Goal: Register for event/course

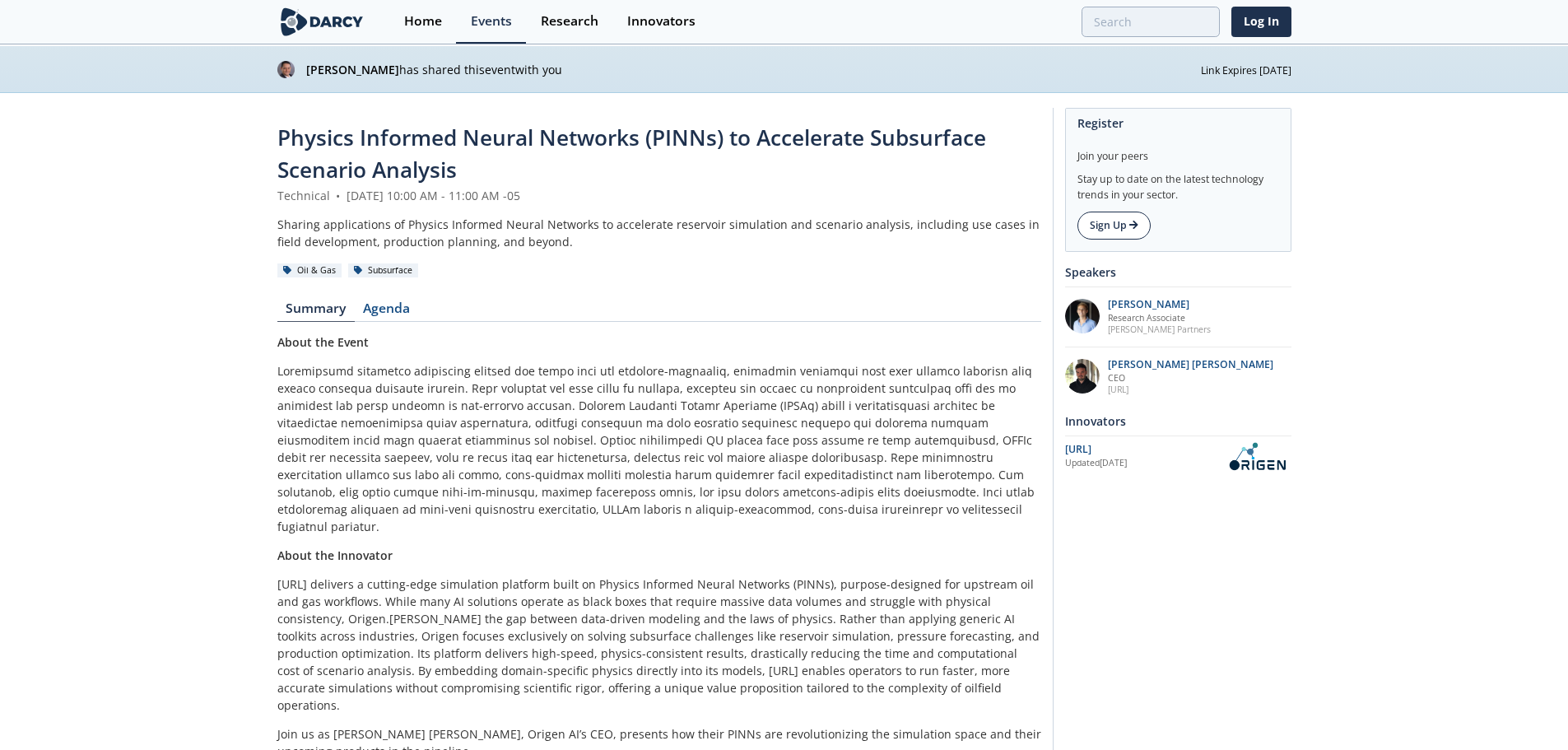
click at [1139, 226] on icon at bounding box center [1133, 225] width 9 height 10
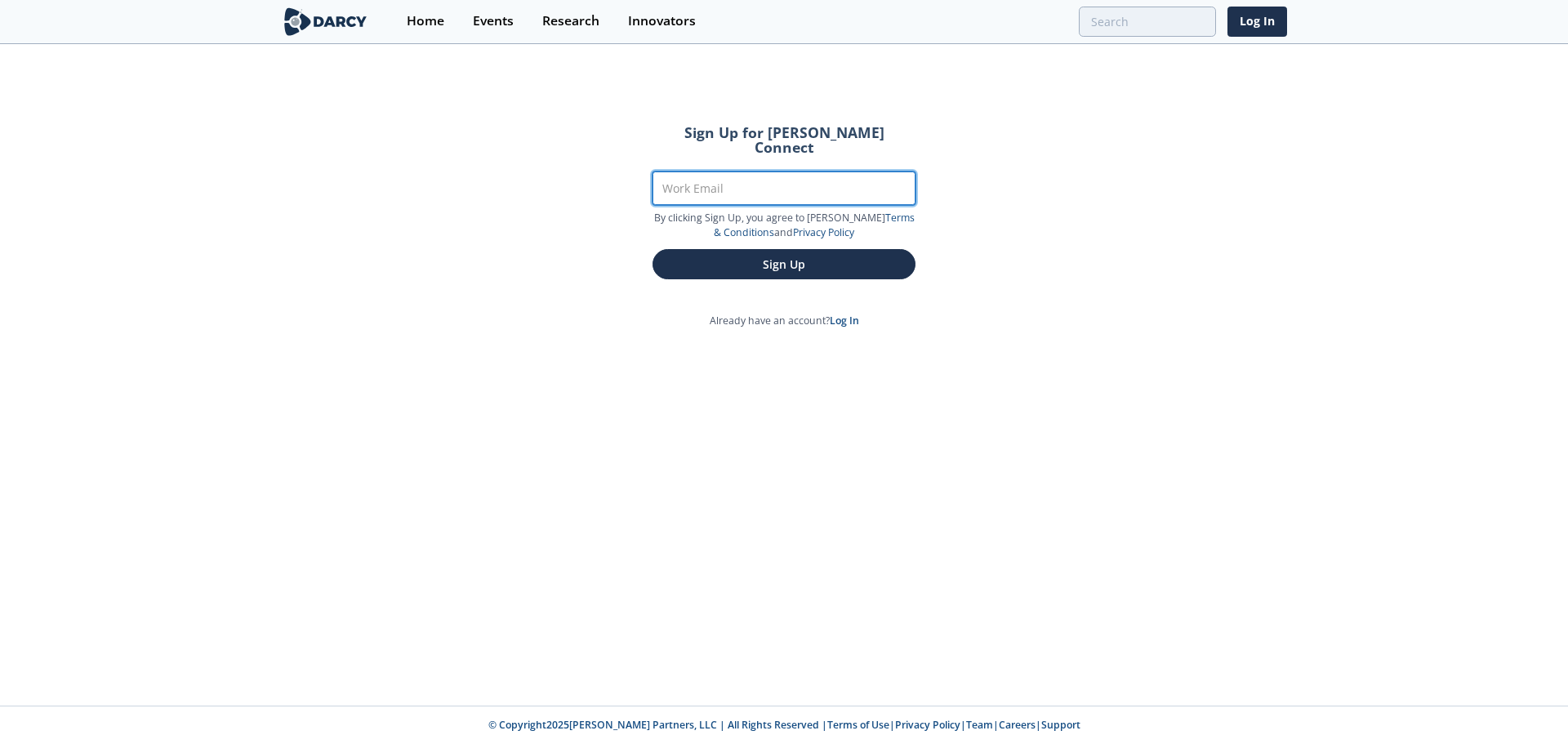
click at [768, 179] on input "Work Email" at bounding box center [784, 187] width 263 height 33
type input "[PERSON_NAME][EMAIL_ADDRESS][PERSON_NAME][DOMAIN_NAME]"
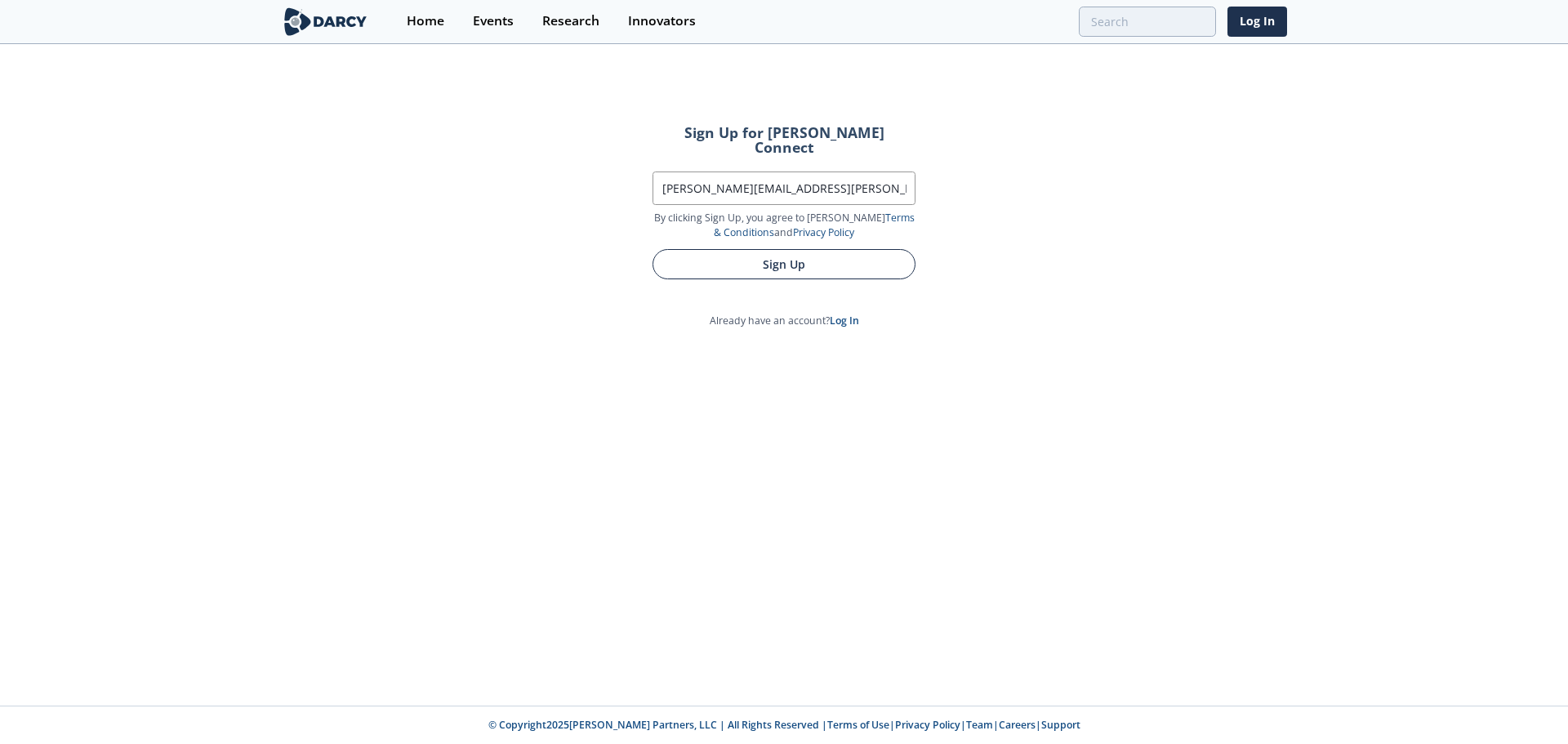
click at [802, 252] on button "Sign Up" at bounding box center [784, 264] width 263 height 31
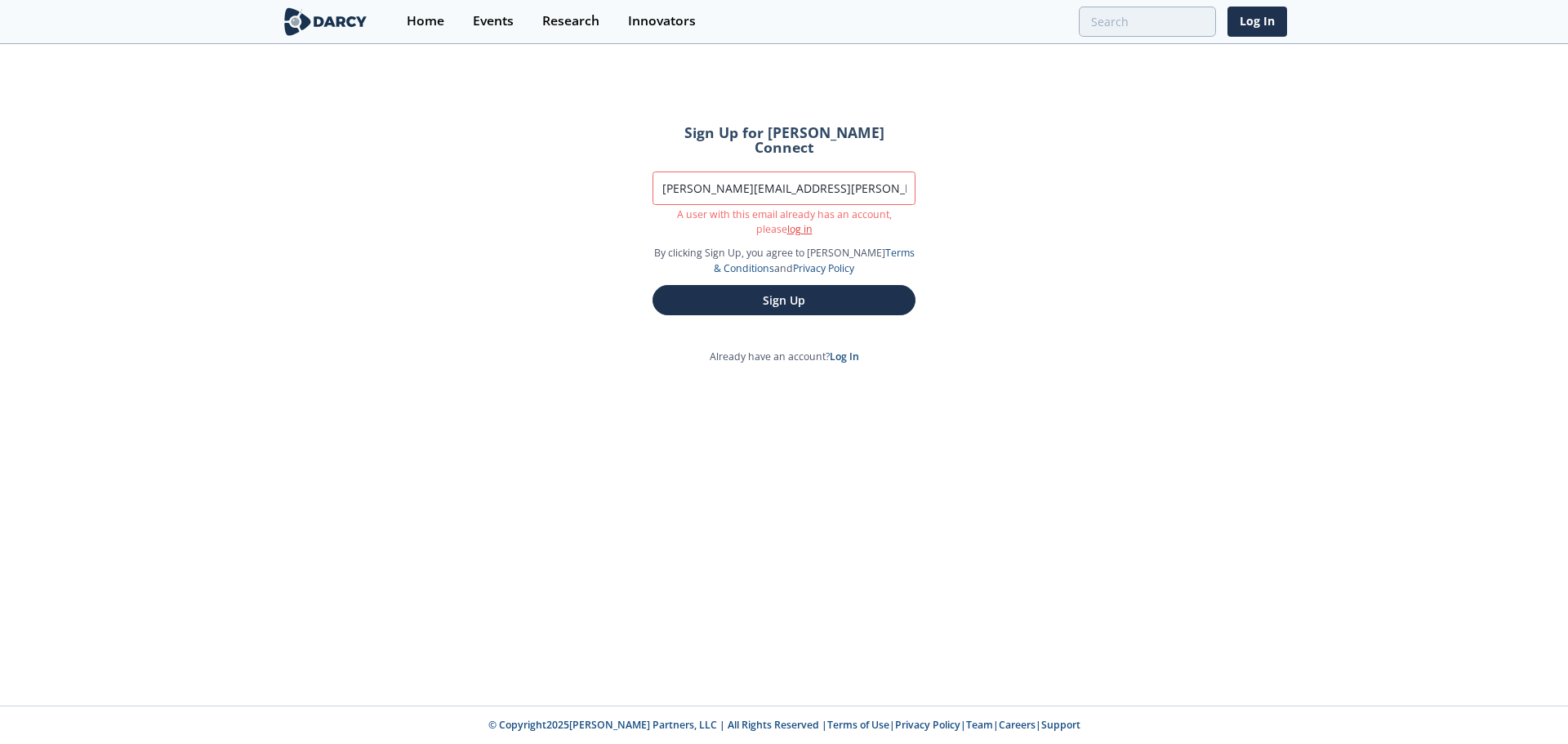
click at [787, 222] on link "log in" at bounding box center [800, 229] width 25 height 14
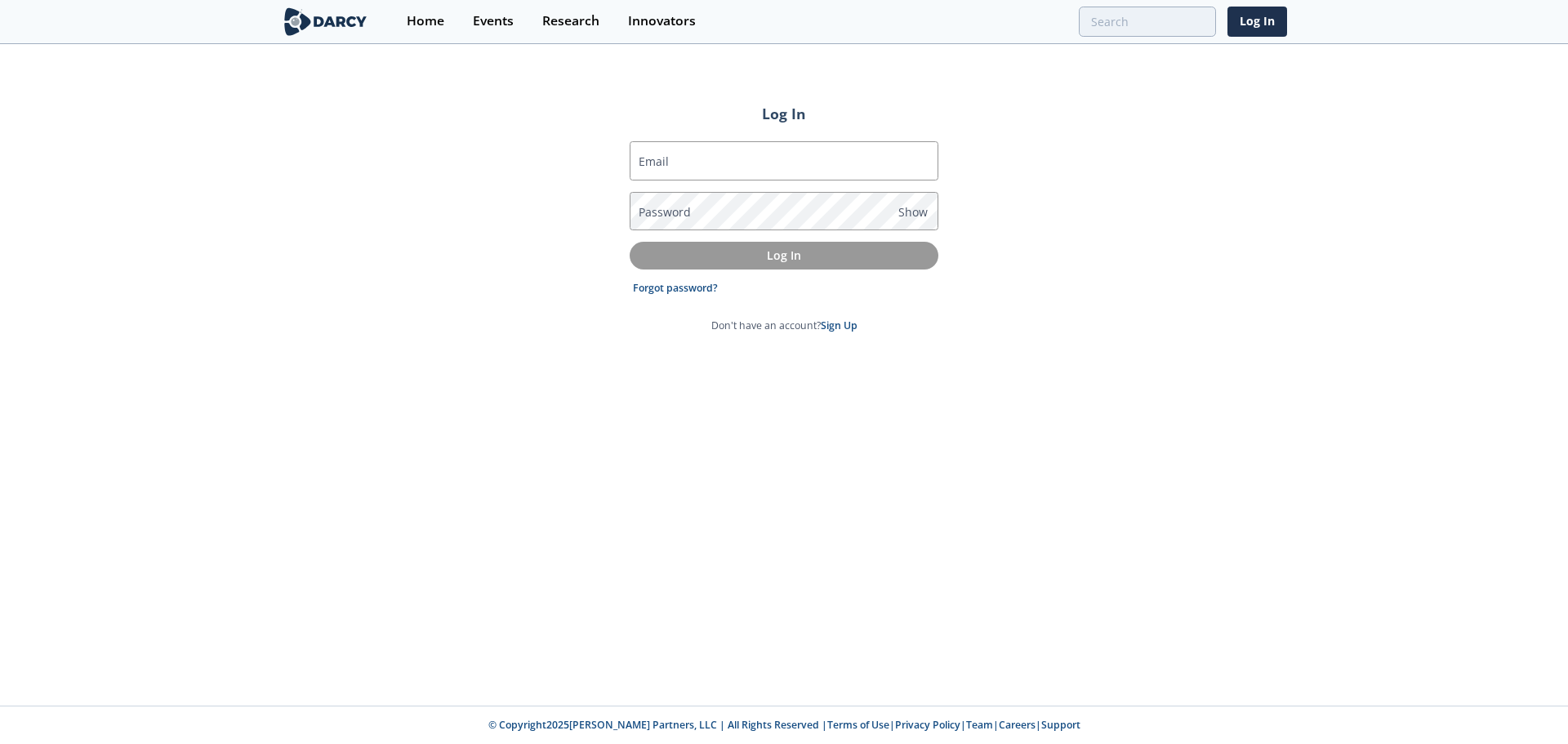
type input "[PERSON_NAME][EMAIL_ADDRESS][PERSON_NAME][DOMAIN_NAME]"
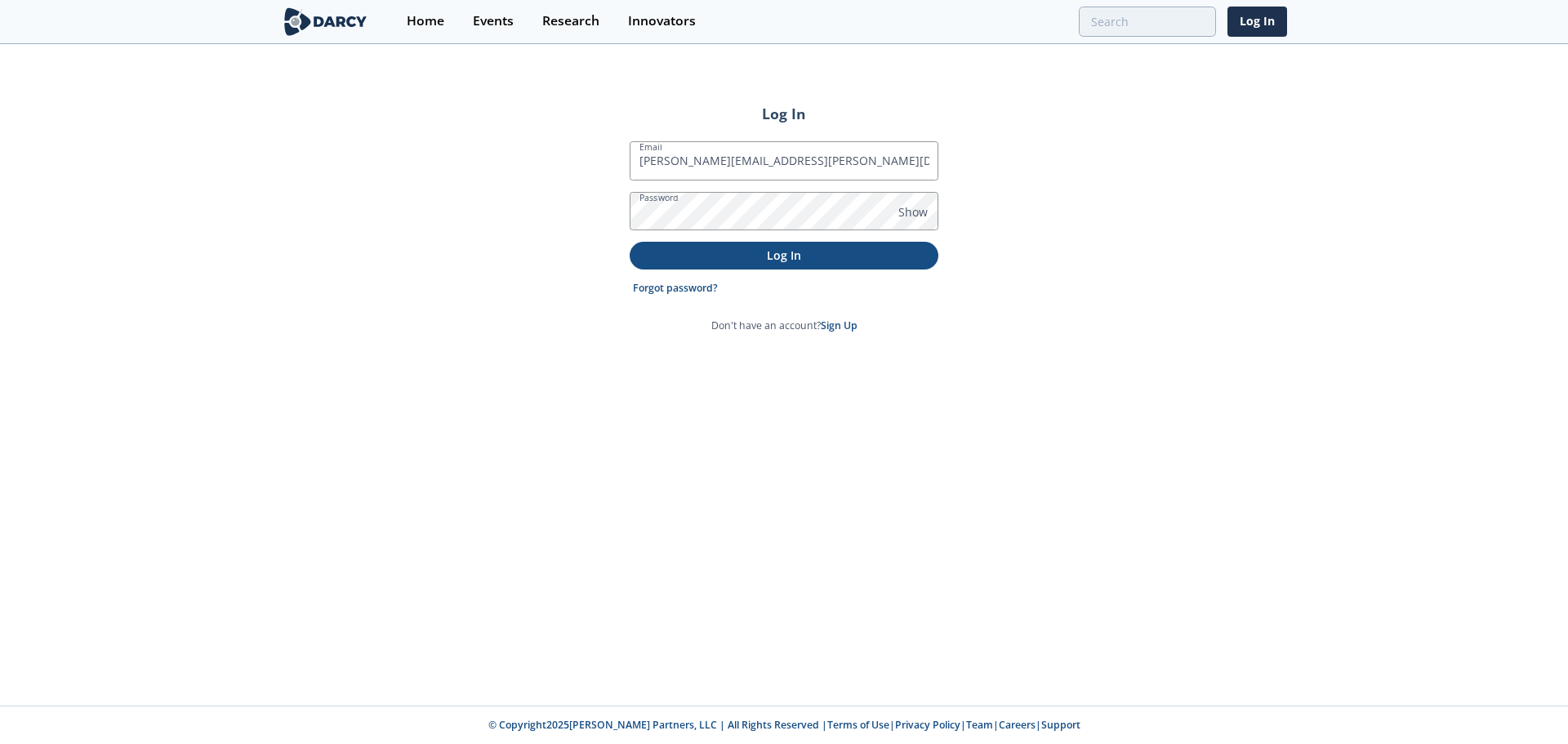
click at [798, 259] on p "Log In" at bounding box center [784, 255] width 286 height 17
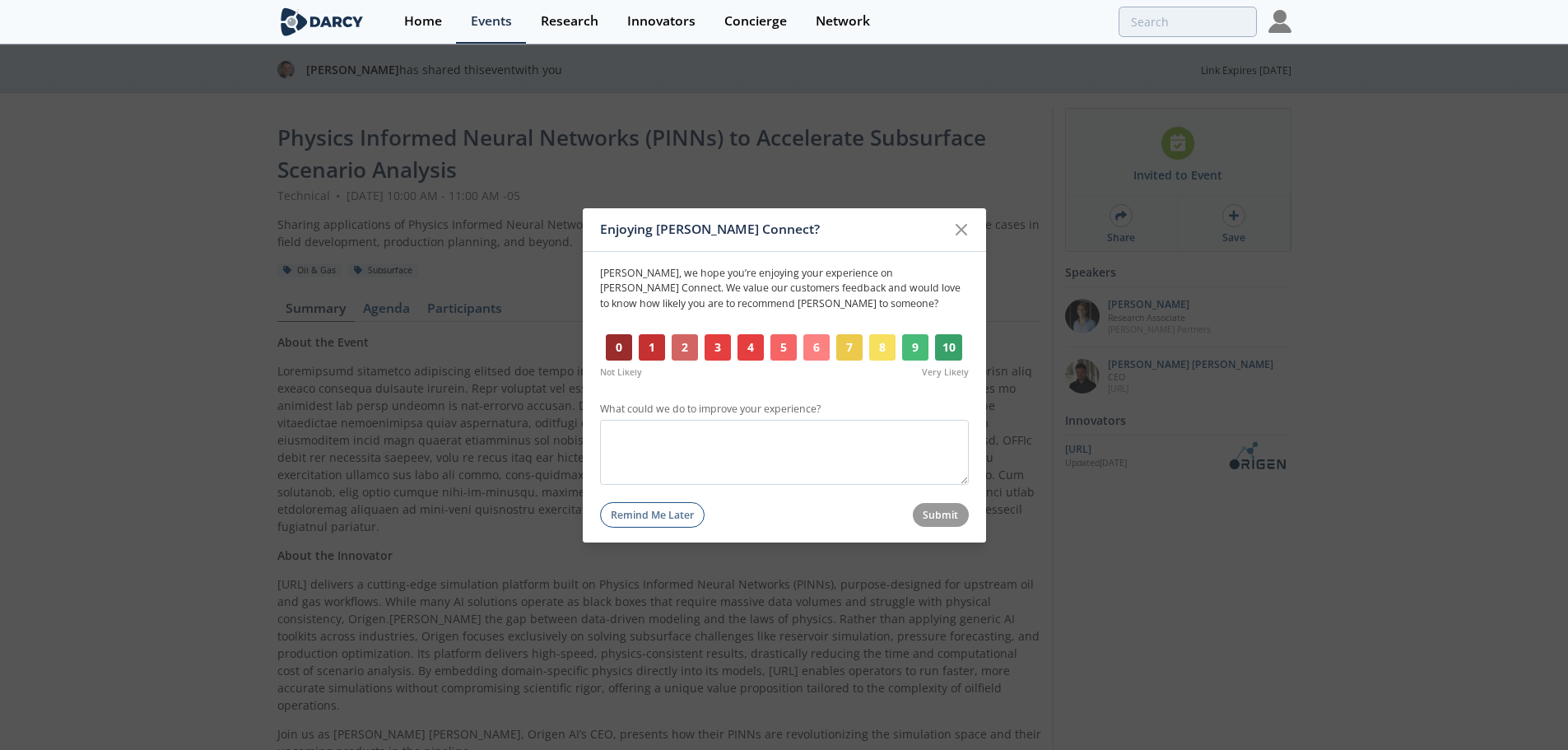
click at [683, 348] on button "2" at bounding box center [686, 347] width 27 height 26
click at [942, 513] on button "Submit" at bounding box center [941, 515] width 56 height 24
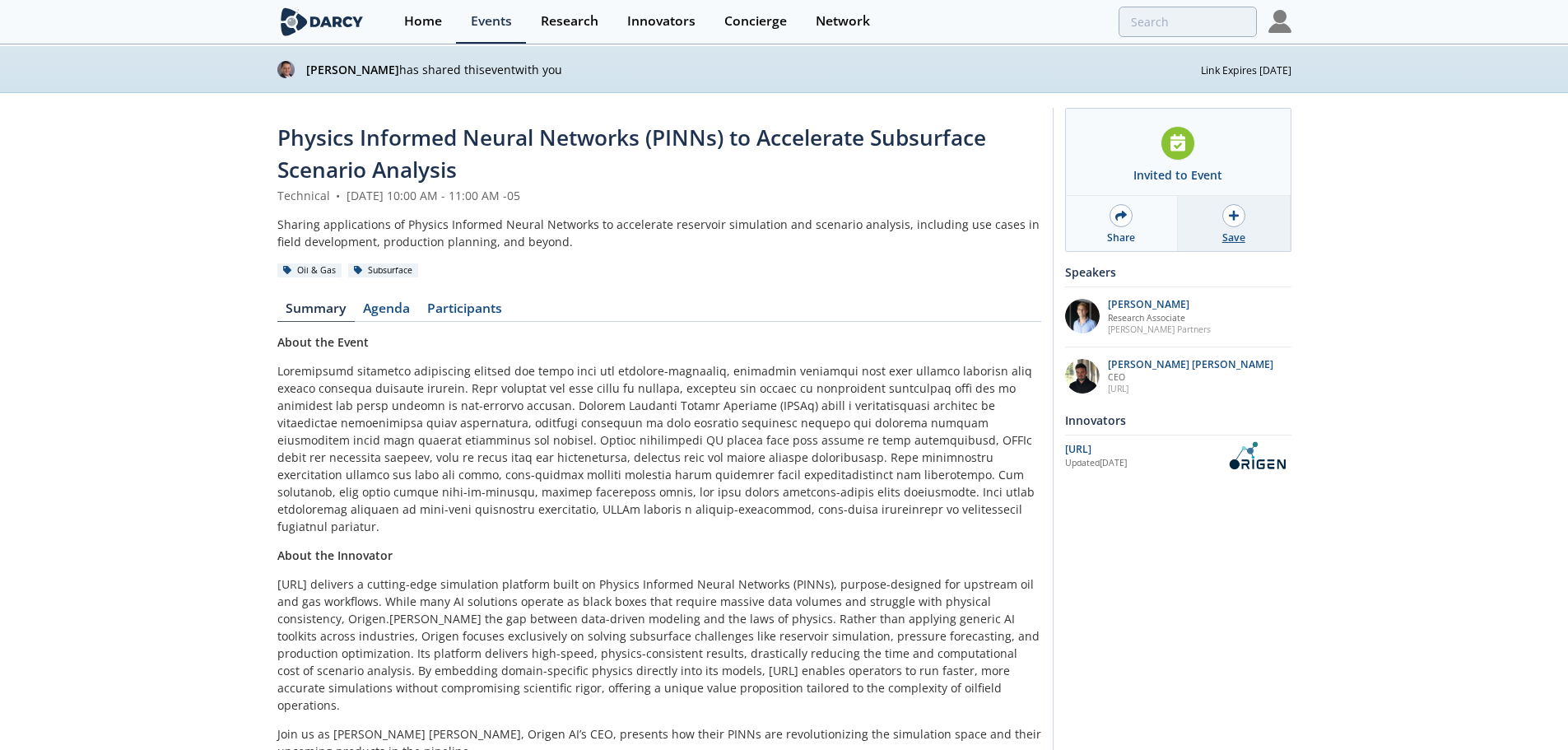
click at [1235, 221] on icon at bounding box center [1233, 216] width 10 height 12
